Goal: Task Accomplishment & Management: Manage account settings

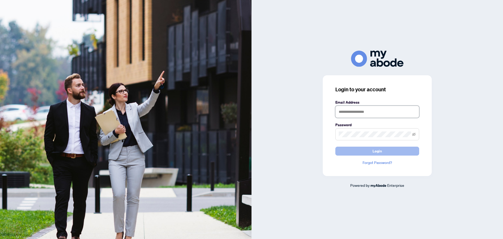
type input "**********"
click at [356, 149] on button "Login" at bounding box center [377, 150] width 84 height 9
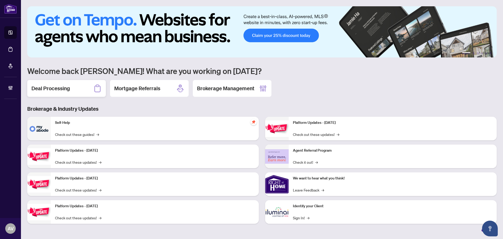
click at [70, 86] on div "Deal Processing" at bounding box center [66, 88] width 79 height 17
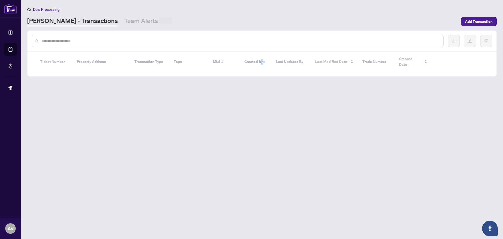
click at [111, 37] on div at bounding box center [238, 41] width 412 height 12
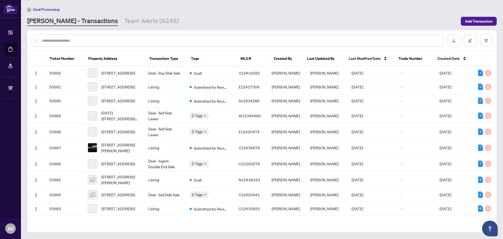
click at [107, 49] on div at bounding box center [261, 40] width 469 height 20
click at [106, 41] on input "text" at bounding box center [239, 41] width 397 height 6
paste input "*********"
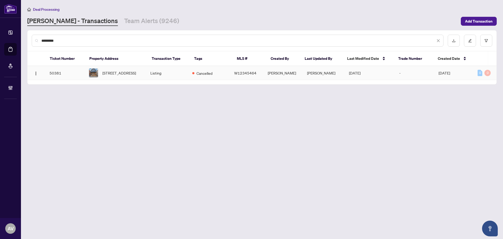
type input "*********"
click at [125, 70] on span "266 Earlscourt Ave, Toronto, Ontario M6E 4B6, Canada" at bounding box center [119, 73] width 34 height 6
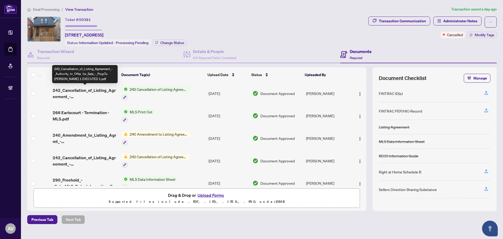
click at [89, 88] on span "242_Cancellation_of_Listing_Agreement_-_Authority_to_Offer_for_Sale_-_PropTx-OR…" at bounding box center [85, 93] width 65 height 13
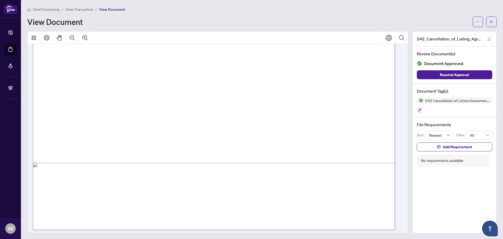
scroll to position [290, 0]
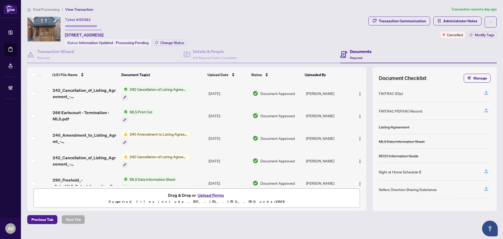
click at [240, 24] on div "Ticket #: 50381 266 Earlscourt Ave, Toronto, Ontario M6E 4B6, Canada Status: In…" at bounding box center [196, 31] width 339 height 30
click at [42, 8] on span "Deal Processing" at bounding box center [46, 9] width 26 height 5
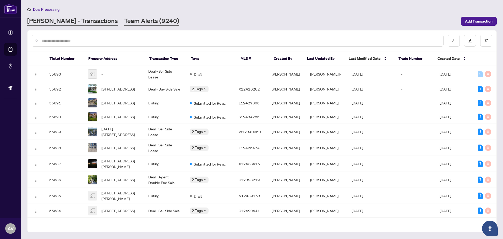
click at [124, 20] on link "Team Alerts (9240)" at bounding box center [151, 20] width 55 height 9
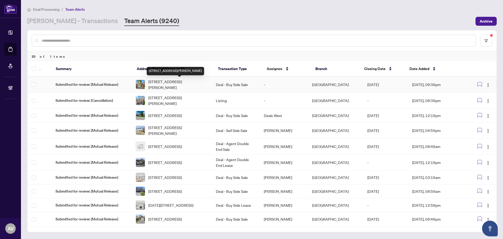
click at [175, 80] on span "[STREET_ADDRESS][PERSON_NAME]" at bounding box center [177, 85] width 59 height 12
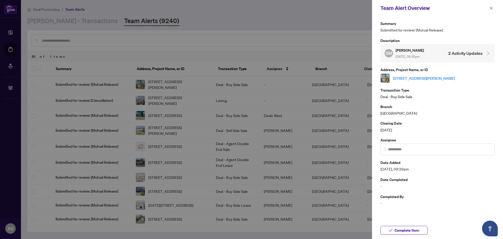
click at [399, 77] on link "[STREET_ADDRESS][PERSON_NAME]" at bounding box center [424, 78] width 62 height 6
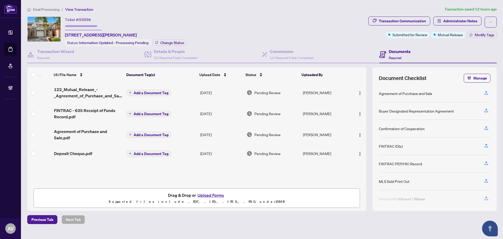
click at [54, 11] on span "Deal Processing" at bounding box center [46, 9] width 26 height 5
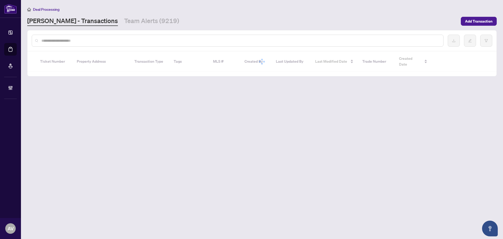
click at [84, 38] on input "text" at bounding box center [239, 41] width 397 height 6
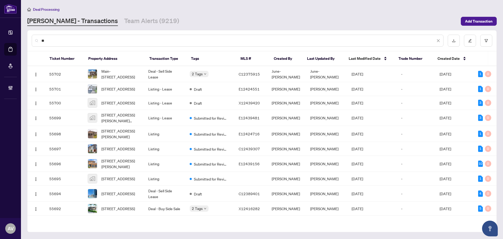
type input "*"
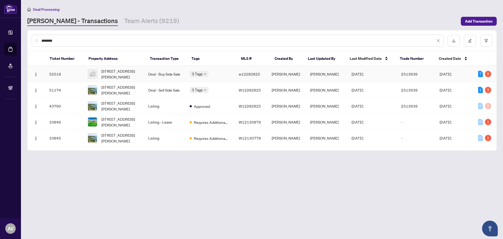
type input "********"
click at [164, 72] on td "Deal - Buy Side Sale" at bounding box center [164, 74] width 41 height 16
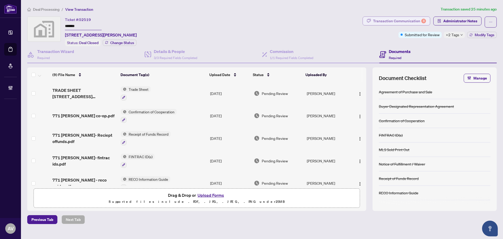
click at [408, 16] on button "Transaction Communication 8" at bounding box center [396, 20] width 68 height 9
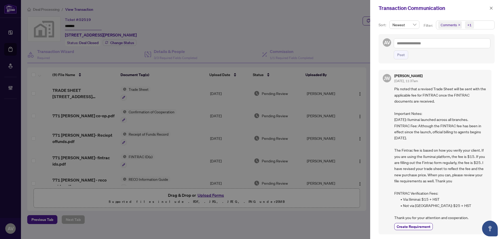
click at [460, 25] on span "Comments" at bounding box center [450, 24] width 24 height 7
click at [458, 25] on icon "close" at bounding box center [459, 25] width 3 height 3
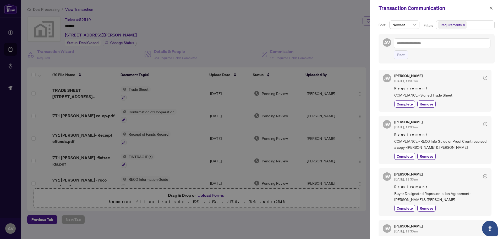
click at [459, 114] on div "JW Jocelyne Wong Sep/17/2025, 11:37am Requirement COMPLIANCE - Signed Trade She…" at bounding box center [436, 151] width 116 height 169
click at [494, 9] on button "button" at bounding box center [491, 8] width 7 height 6
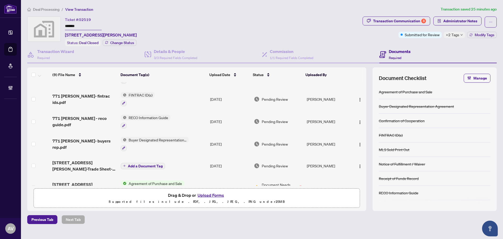
scroll to position [52, 0]
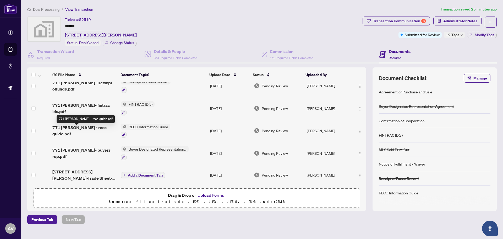
click at [78, 131] on span "771 dack - reco guide.pdf" at bounding box center [84, 130] width 64 height 13
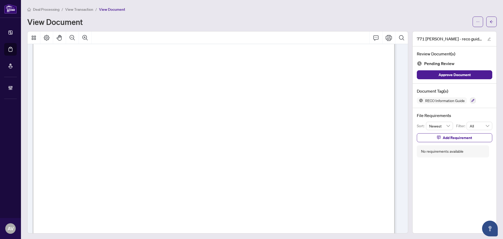
scroll to position [5859, 0]
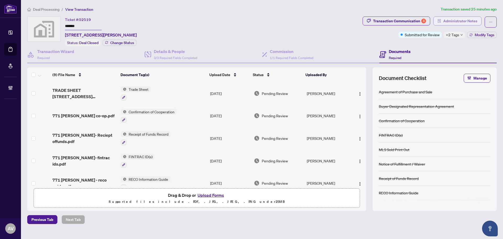
click at [457, 17] on span "Administrator Notes" at bounding box center [460, 21] width 34 height 8
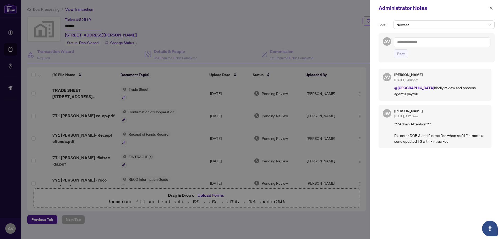
click at [429, 46] on textarea at bounding box center [442, 42] width 97 height 10
drag, startPoint x: 442, startPoint y: 40, endPoint x: 450, endPoint y: 40, distance: 7.9
click at [442, 40] on textarea "**********" at bounding box center [442, 42] width 97 height 10
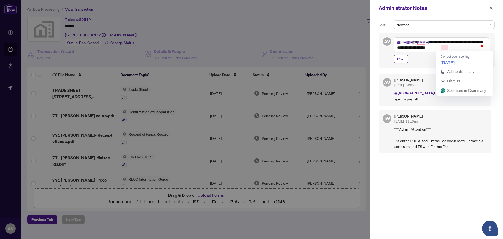
click at [444, 48] on textarea "**********" at bounding box center [441, 44] width 95 height 15
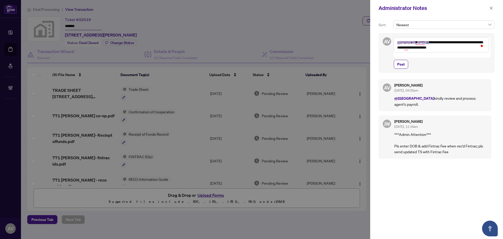
click at [454, 46] on textarea "**********" at bounding box center [441, 44] width 95 height 15
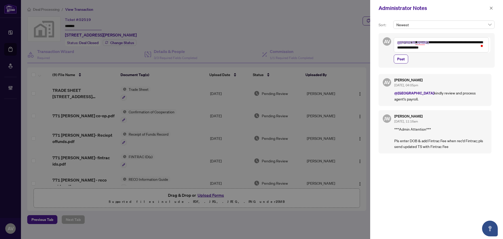
click at [456, 47] on textarea "**********" at bounding box center [441, 44] width 95 height 15
type textarea "**********"
click at [401, 59] on span "Post" at bounding box center [401, 59] width 8 height 8
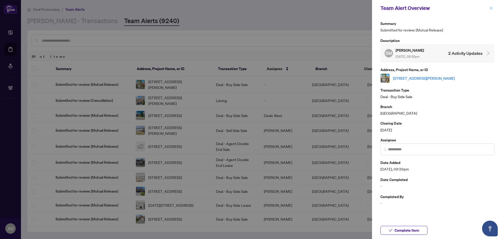
click at [490, 9] on icon "close" at bounding box center [491, 8] width 3 height 3
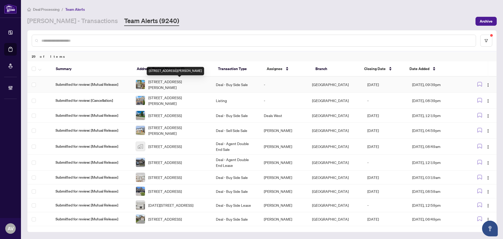
click at [173, 82] on span "39 Autumn Glen Circ, Toronto, Ontario M9W 6B3, Canada" at bounding box center [177, 85] width 59 height 12
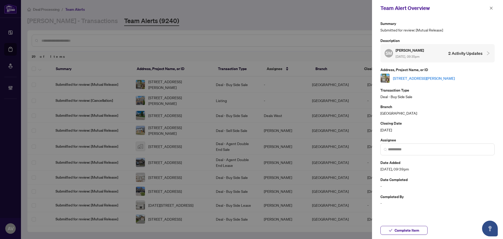
click at [403, 78] on link "39 Autumn Glen Circ, Toronto, Ontario M9W 6B3, Canada" at bounding box center [424, 78] width 62 height 6
click at [411, 152] on input "search" at bounding box center [439, 148] width 103 height 5
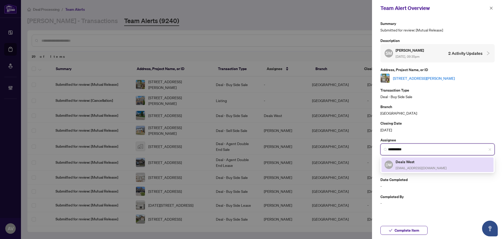
click at [412, 164] on div "Deals West deals-west@rightathomerealty.com" at bounding box center [420, 164] width 51 height 12
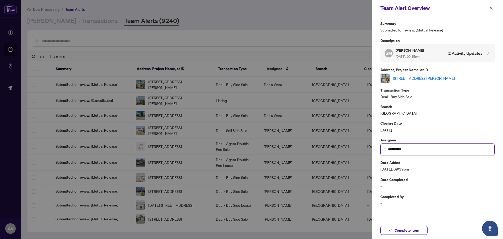
type input "**********"
click at [490, 9] on icon "close" at bounding box center [491, 8] width 4 height 4
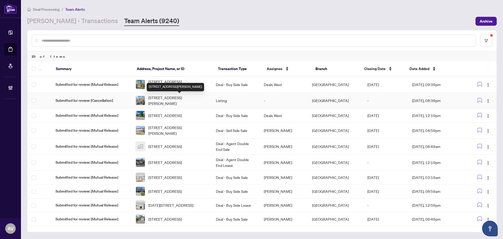
click at [182, 98] on span "[STREET_ADDRESS][PERSON_NAME]" at bounding box center [177, 101] width 59 height 12
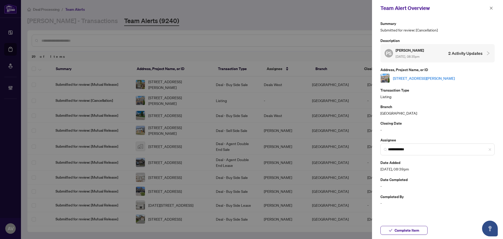
click at [435, 78] on link "[STREET_ADDRESS][PERSON_NAME]" at bounding box center [424, 78] width 62 height 6
click at [493, 8] on button "button" at bounding box center [491, 8] width 7 height 6
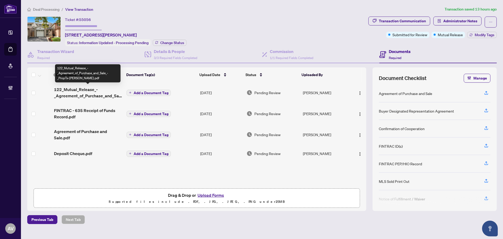
click at [80, 89] on span "122_Mutual_Release_-_Agreement_of_Purchase_and_Sale_-_PropTx-OREA.pdf" at bounding box center [88, 92] width 69 height 13
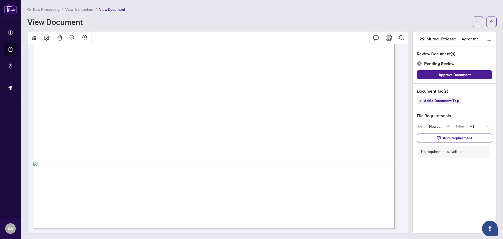
scroll to position [290, 0]
click at [468, 22] on div "View Document" at bounding box center [261, 21] width 469 height 10
click at [472, 22] on button "button" at bounding box center [477, 21] width 10 height 10
click at [452, 34] on span "Download" at bounding box center [455, 33] width 40 height 6
click at [441, 102] on span "Add a Document Tag" at bounding box center [441, 101] width 35 height 4
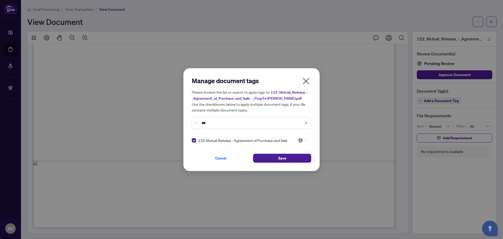
click at [295, 141] on div at bounding box center [301, 139] width 13 height 5
click at [285, 163] on div "Approved" at bounding box center [286, 166] width 34 height 6
click at [231, 125] on div "***" at bounding box center [251, 123] width 119 height 12
click at [230, 121] on input "***" at bounding box center [252, 123] width 102 height 6
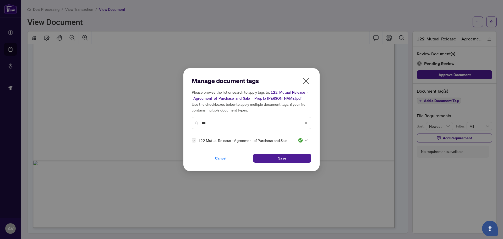
click at [230, 121] on input "***" at bounding box center [252, 123] width 102 height 6
type input "********"
click at [298, 141] on img at bounding box center [300, 139] width 5 height 5
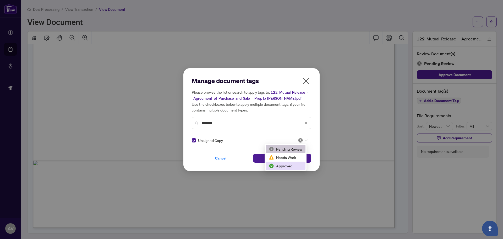
click at [294, 163] on div "Approved" at bounding box center [286, 166] width 34 height 6
click at [274, 156] on button "Save" at bounding box center [282, 157] width 58 height 9
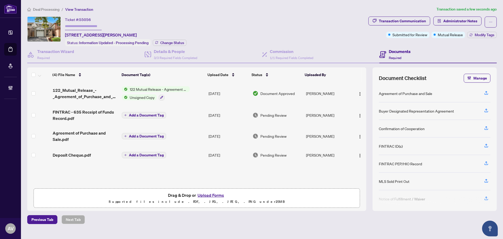
click at [294, 10] on ol "Deal Processing / View Transaction" at bounding box center [230, 9] width 407 height 6
click at [73, 169] on div "(4) File Name Document Tag(s) Upload Date Status Uploaded By 122_Mutual_Release…" at bounding box center [196, 133] width 339 height 103
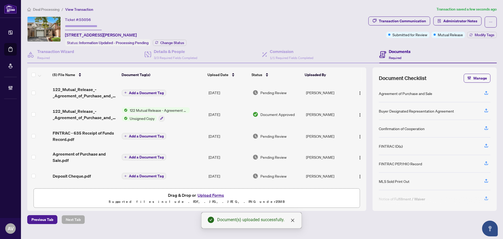
click at [146, 93] on span "Add a Document Tag" at bounding box center [146, 93] width 35 height 4
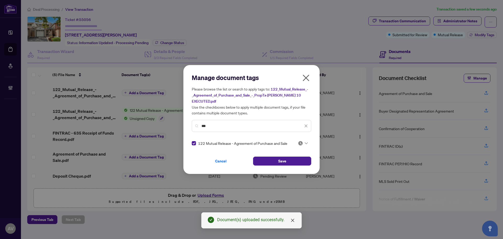
click at [229, 126] on div "***" at bounding box center [251, 126] width 119 height 12
click at [229, 125] on input "***" at bounding box center [252, 126] width 102 height 6
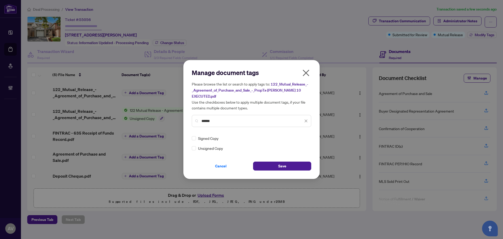
type input "******"
click at [284, 163] on span "Save" at bounding box center [282, 166] width 8 height 8
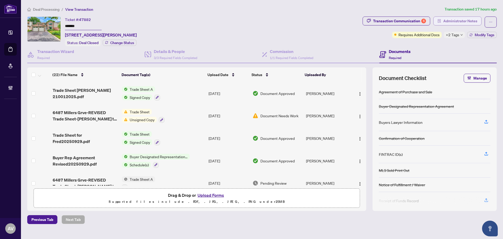
click at [452, 17] on span "Administrator Notes" at bounding box center [460, 21] width 34 height 8
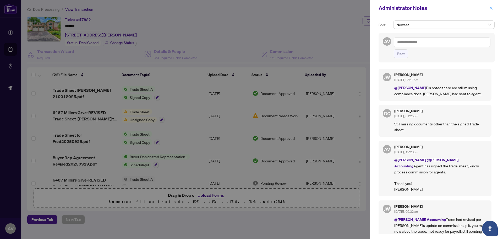
click at [492, 6] on icon "close" at bounding box center [491, 8] width 4 height 4
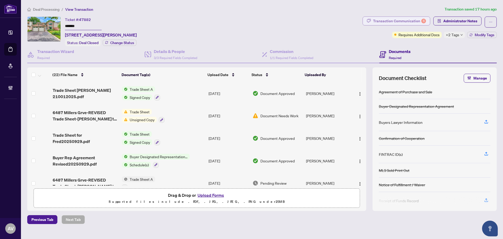
click at [404, 21] on div "Transaction Communication 6" at bounding box center [399, 21] width 53 height 8
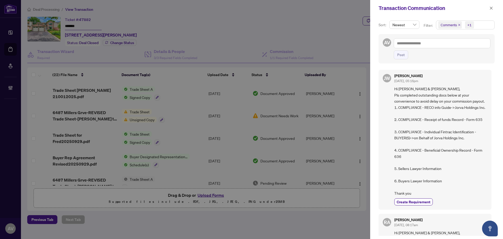
click at [219, 221] on div at bounding box center [251, 119] width 503 height 239
click at [489, 7] on icon "close" at bounding box center [491, 8] width 4 height 4
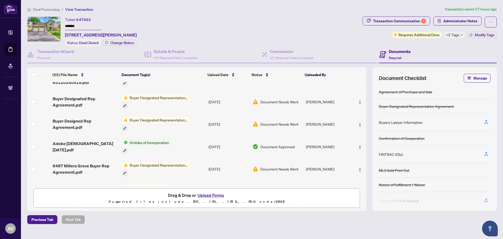
scroll to position [179, 0]
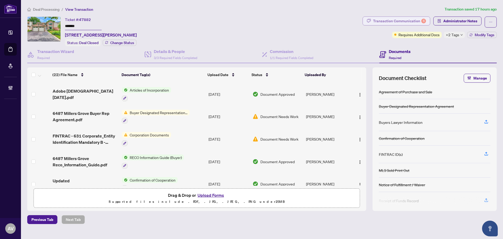
click at [400, 22] on div "Transaction Communication 6" at bounding box center [399, 21] width 53 height 8
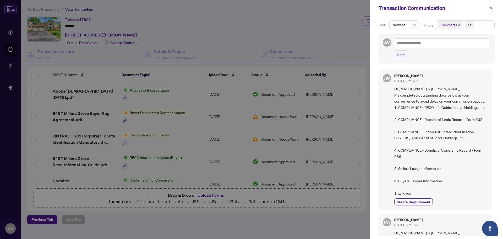
click at [458, 26] on icon "close" at bounding box center [459, 25] width 3 height 3
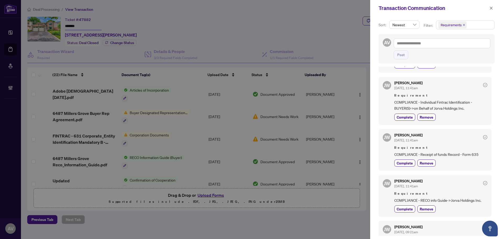
scroll to position [157, 0]
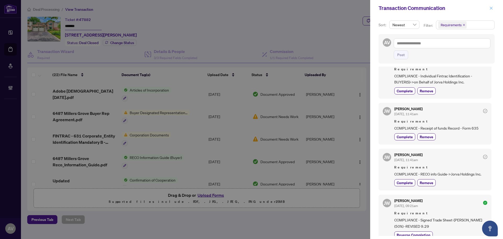
click at [490, 9] on icon "close" at bounding box center [491, 8] width 4 height 4
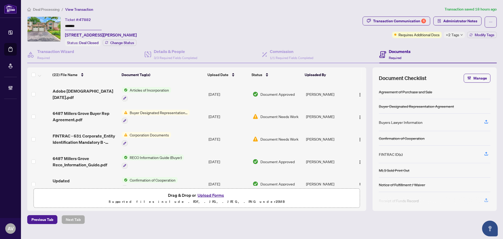
click at [42, 10] on span "Deal Processing" at bounding box center [46, 9] width 26 height 5
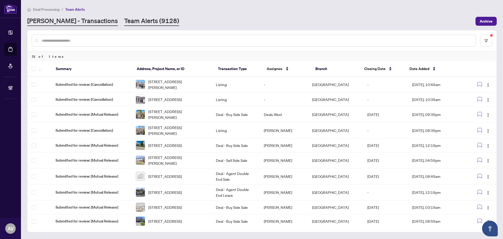
click at [60, 19] on link "[PERSON_NAME] - Transactions" at bounding box center [72, 20] width 91 height 9
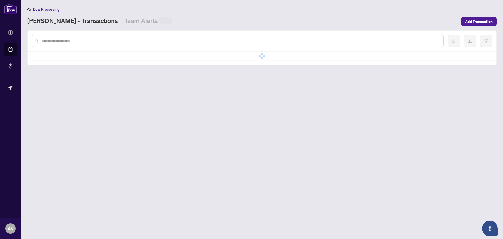
click at [67, 36] on div at bounding box center [238, 41] width 412 height 12
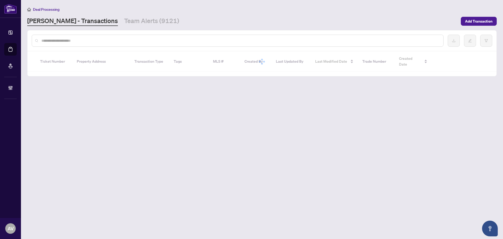
click at [66, 41] on input "text" at bounding box center [239, 41] width 397 height 6
paste input "*********"
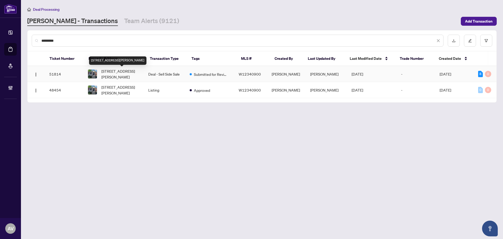
type input "*********"
click at [116, 73] on span "[STREET_ADDRESS][PERSON_NAME]" at bounding box center [120, 74] width 38 height 12
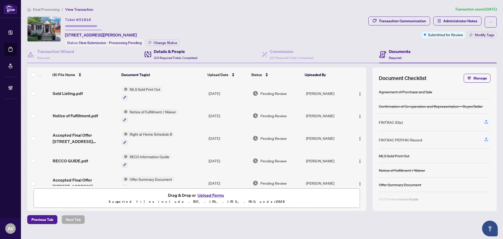
click at [173, 52] on h4 "Details & People" at bounding box center [175, 51] width 43 height 6
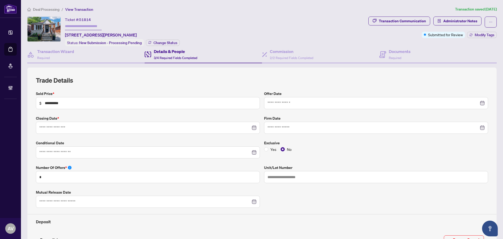
type input "**********"
click at [316, 42] on div "Ticket #: [STREET_ADDRESS][PERSON_NAME] Status: New Submission - Processing Pen…" at bounding box center [196, 31] width 339 height 30
click at [392, 52] on h4 "Documents" at bounding box center [400, 51] width 22 height 6
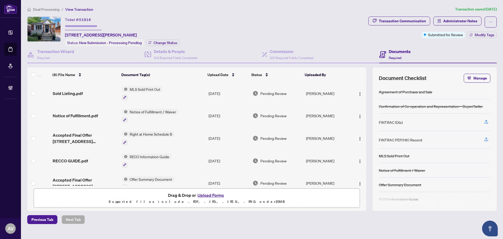
click at [203, 19] on div "Ticket #: [STREET_ADDRESS][PERSON_NAME] Status: New Submission - Processing Pen…" at bounding box center [196, 31] width 339 height 30
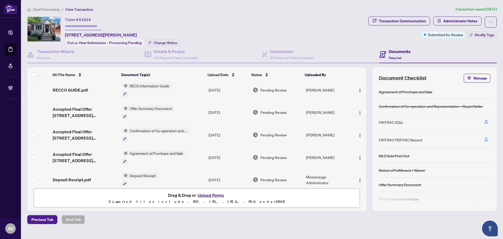
scroll to position [77, 0]
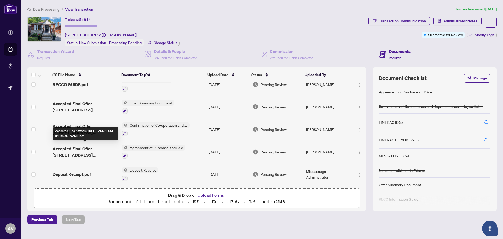
click at [83, 147] on span "Accepted Final Offer [STREET_ADDRESS][PERSON_NAME]pdf" at bounding box center [85, 151] width 65 height 13
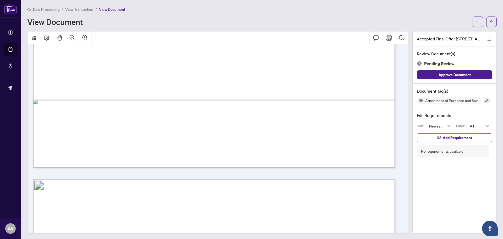
scroll to position [3797, 0]
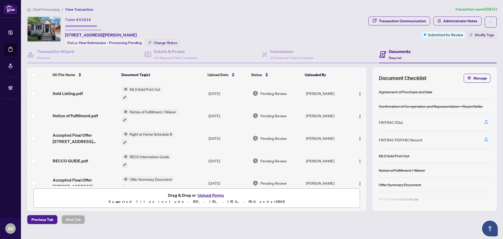
click at [40, 7] on span "Deal Processing" at bounding box center [46, 9] width 26 height 5
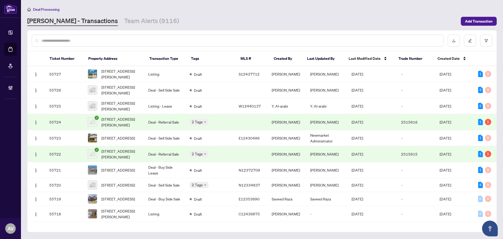
drag, startPoint x: 384, startPoint y: 234, endPoint x: 301, endPoint y: 188, distance: 94.9
click at [384, 234] on main "Deal Processing [PERSON_NAME] - Transactions Team Alerts (9116) Add Transaction…" at bounding box center [262, 119] width 482 height 239
click at [245, 16] on div "Deal Processing [PERSON_NAME] - Transactions Team Alerts (9116) Add Transaction" at bounding box center [261, 16] width 469 height 20
click at [64, 42] on input "text" at bounding box center [239, 41] width 397 height 6
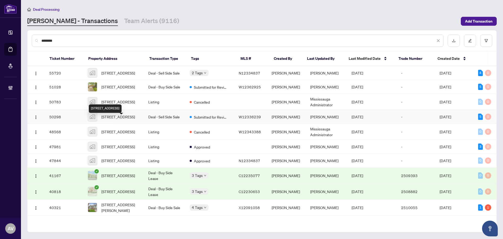
type input "********"
click at [119, 119] on span "[STREET_ADDRESS]" at bounding box center [118, 117] width 34 height 6
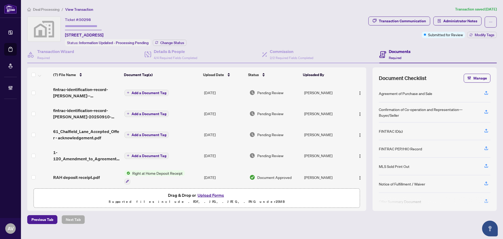
scroll to position [26, 0]
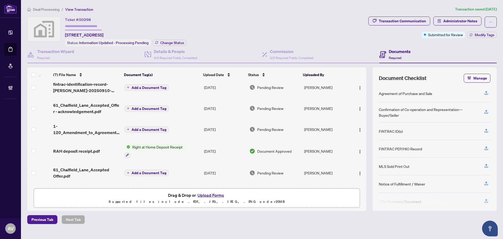
click at [87, 150] on span "RAH deposit receipt.pdf" at bounding box center [76, 151] width 47 height 6
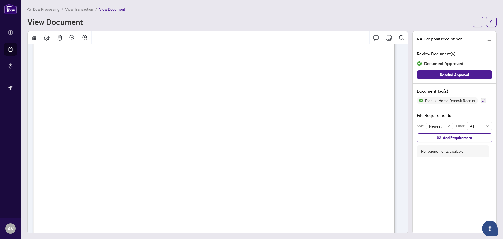
scroll to position [79, 0]
drag, startPoint x: 224, startPoint y: 177, endPoint x: 224, endPoint y: 173, distance: 4.7
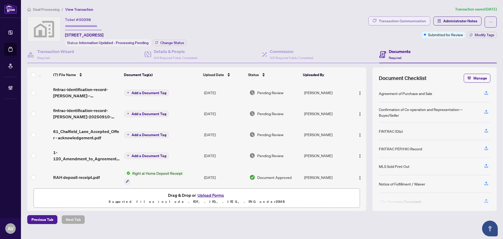
click at [389, 24] on div "Transaction Communication" at bounding box center [402, 21] width 47 height 8
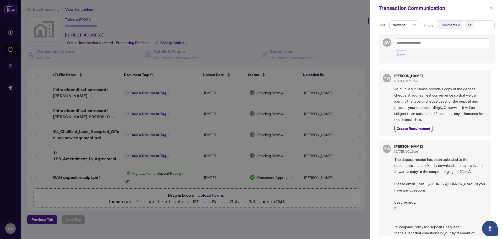
click at [491, 8] on icon "close" at bounding box center [491, 8] width 3 height 3
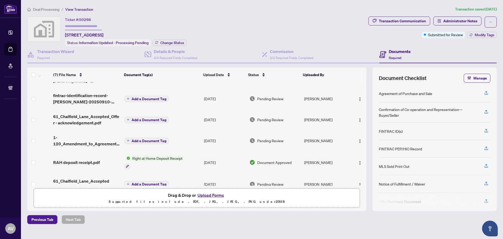
scroll to position [42, 0]
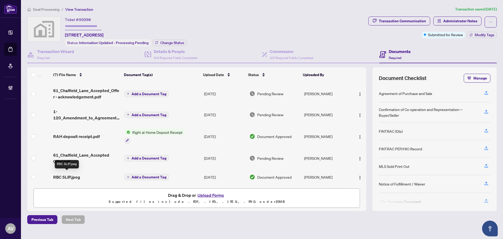
click at [61, 176] on span "RBC SLIP.jpeg" at bounding box center [66, 177] width 27 height 6
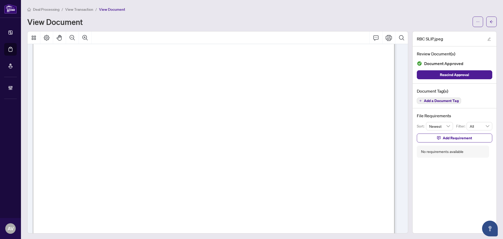
scroll to position [131, 0]
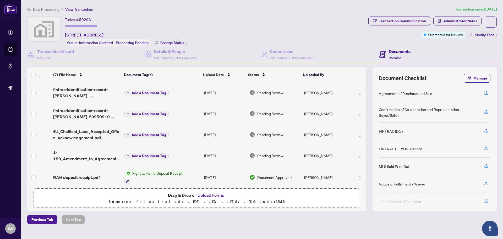
scroll to position [42, 0]
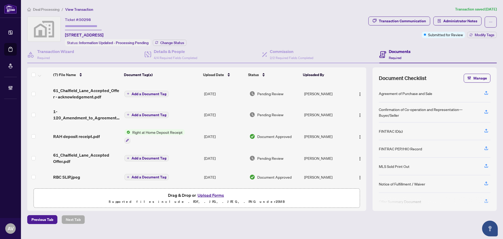
click at [66, 175] on span "RBC SLIP.jpeg" at bounding box center [66, 177] width 27 height 6
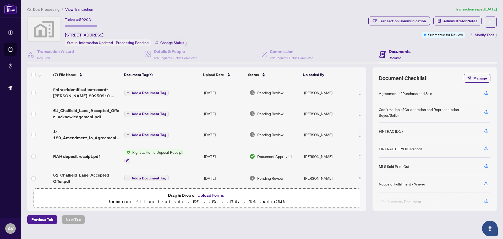
scroll to position [42, 0]
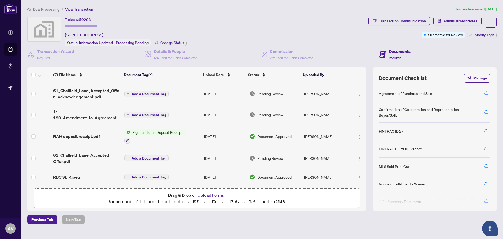
click at [302, 26] on div "Ticket #: 50298 [STREET_ADDRESS] Status: Information Updated - Processing Pendi…" at bounding box center [196, 31] width 339 height 30
click at [374, 19] on icon "button" at bounding box center [374, 21] width 4 height 4
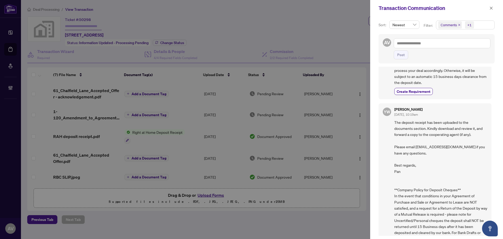
scroll to position [0, 0]
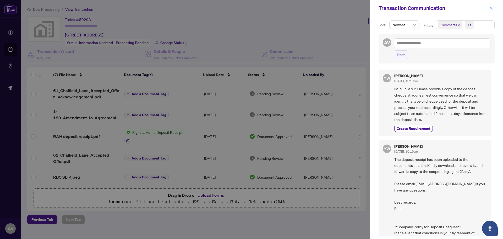
click at [491, 10] on icon "close" at bounding box center [491, 8] width 4 height 4
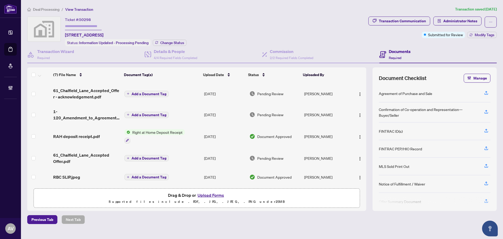
click at [253, 26] on div "Ticket #: 50298 [STREET_ADDRESS] Status: Information Updated - Processing Pendi…" at bounding box center [196, 31] width 339 height 30
